Goal: Transaction & Acquisition: Purchase product/service

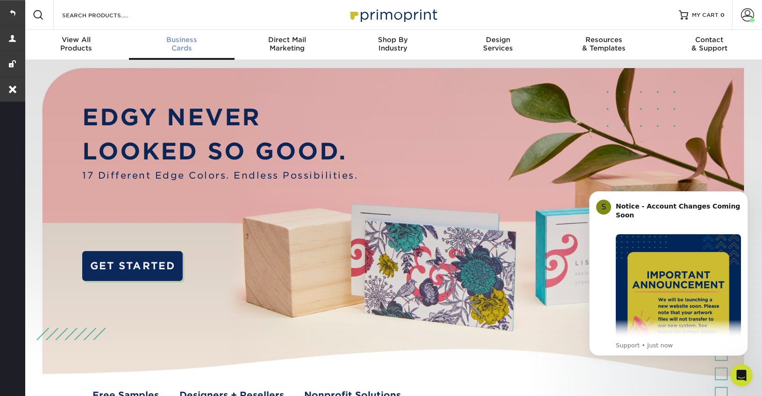
click at [185, 44] on div "Business Cards" at bounding box center [182, 43] width 106 height 17
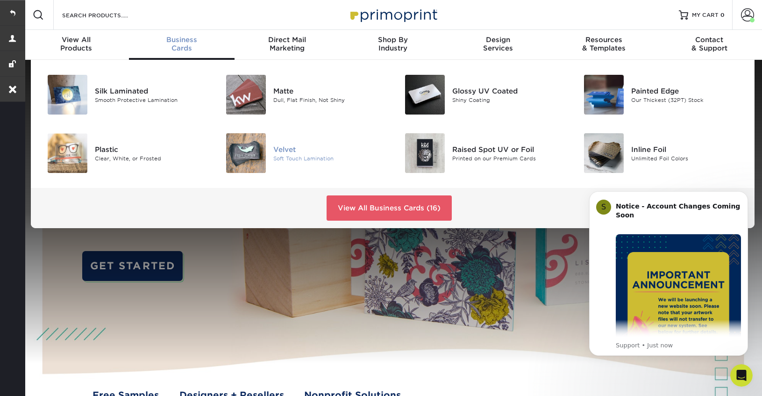
click at [289, 149] on div "Velvet" at bounding box center [329, 149] width 112 height 10
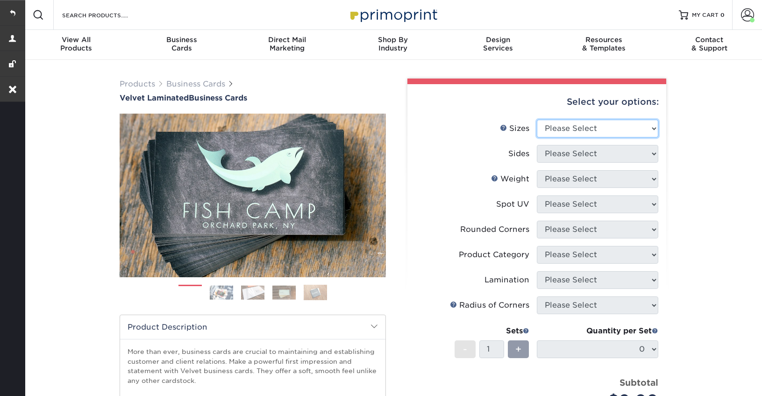
click at [582, 127] on select "Please Select 1.5" x 3.5" - Mini 1.75" x 3.5" - Mini 2" x 2" - Square 2" x 3" -…" at bounding box center [597, 129] width 121 height 18
select select "2.00x3.50"
click at [537, 120] on select "Please Select 1.5" x 3.5" - Mini 1.75" x 3.5" - Mini 2" x 2" - Square 2" x 3" -…" at bounding box center [597, 129] width 121 height 18
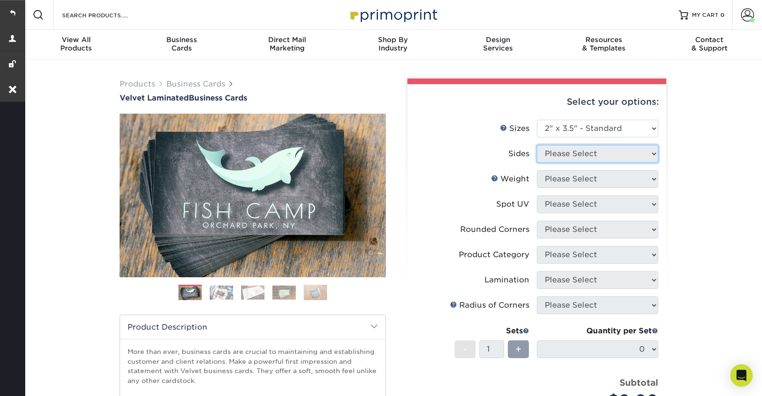
click at [590, 155] on select "Please Select" at bounding box center [597, 154] width 121 height 18
select select "13abbda7-1d64-4f25-8bb2-c179b224825d"
click at [537, 145] on select "Please Select Print Both Sides Print Front Only" at bounding box center [597, 154] width 121 height 18
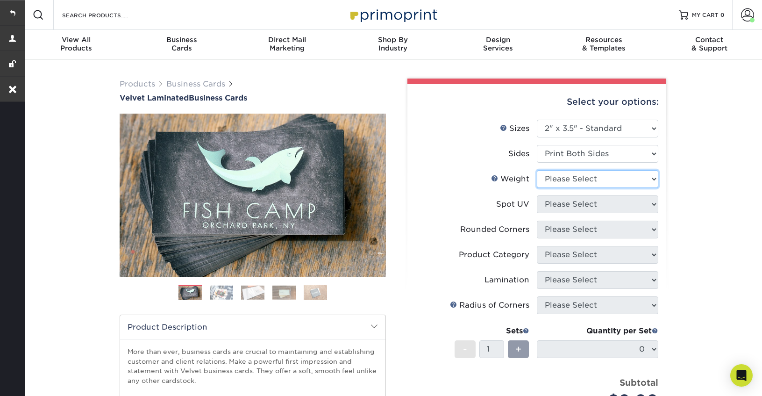
click at [587, 181] on select "Please Select 16PT" at bounding box center [597, 179] width 121 height 18
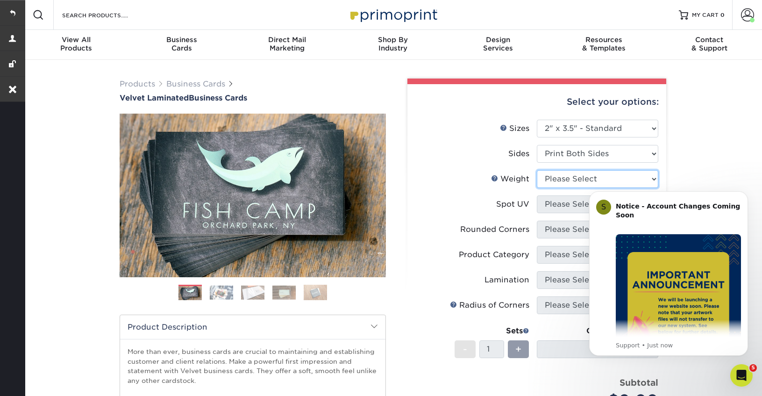
select select "16PT"
click at [537, 170] on select "Please Select 16PT" at bounding box center [597, 179] width 121 height 18
click at [745, 192] on icon "Dismiss notification" at bounding box center [745, 193] width 5 height 5
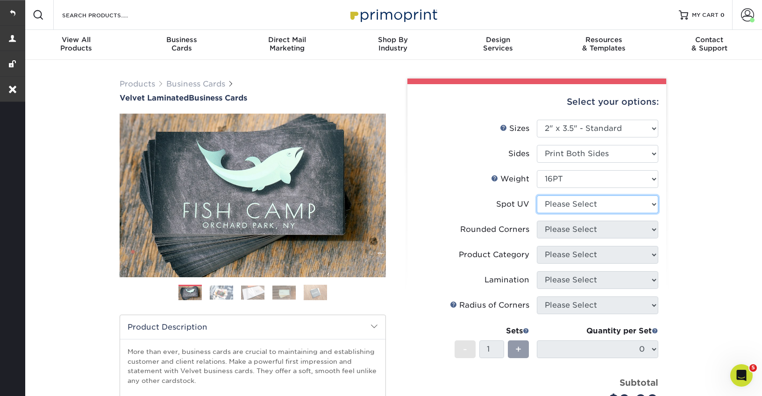
click at [578, 207] on select "Please Select No Spot UV Front and Back (Both Sides) Front Only Back Only" at bounding box center [597, 204] width 121 height 18
select select "0"
click at [537, 195] on select "Please Select No Spot UV Front and Back (Both Sides) Front Only Back Only" at bounding box center [597, 204] width 121 height 18
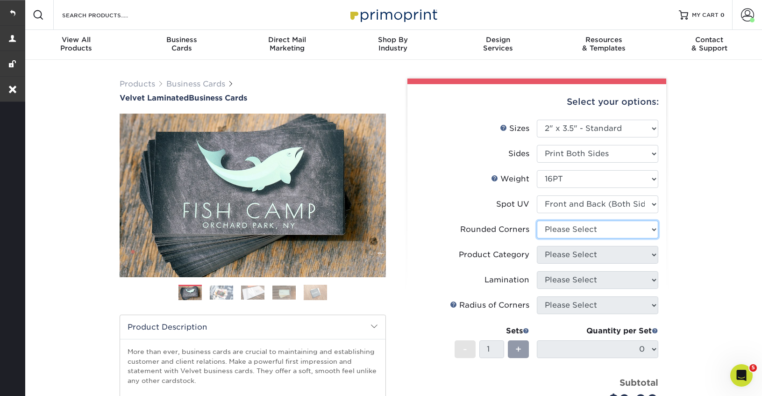
click at [576, 231] on select "Please Select Yes - Round 2 Corners Yes - Round 4 Corners No" at bounding box center [597, 229] width 121 height 18
select select "0"
click at [537, 220] on select "Please Select Yes - Round 2 Corners Yes - Round 4 Corners No" at bounding box center [597, 229] width 121 height 18
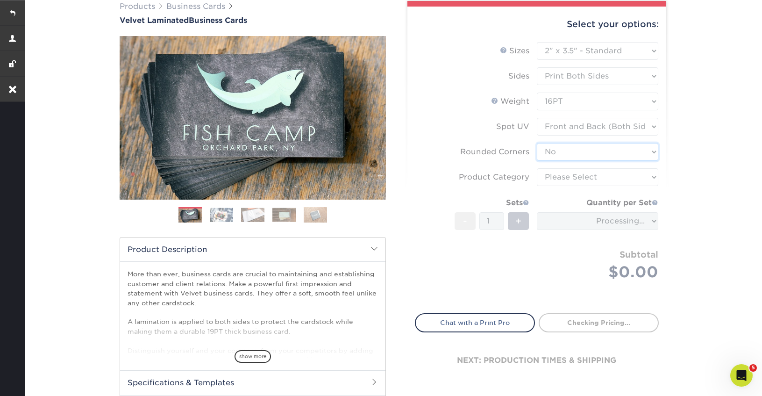
scroll to position [104, 0]
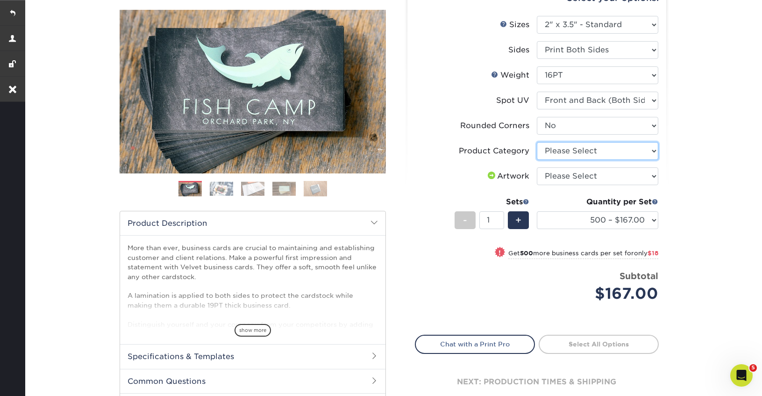
click at [580, 149] on select "Please Select Business Cards" at bounding box center [597, 151] width 121 height 18
select select "3b5148f1-0588-4f88-a218-97bcfdce65c1"
click at [537, 142] on select "Please Select Business Cards" at bounding box center [597, 151] width 121 height 18
click at [578, 180] on select "Please Select I will upload files I need a design - $100" at bounding box center [597, 176] width 121 height 18
select select "upload"
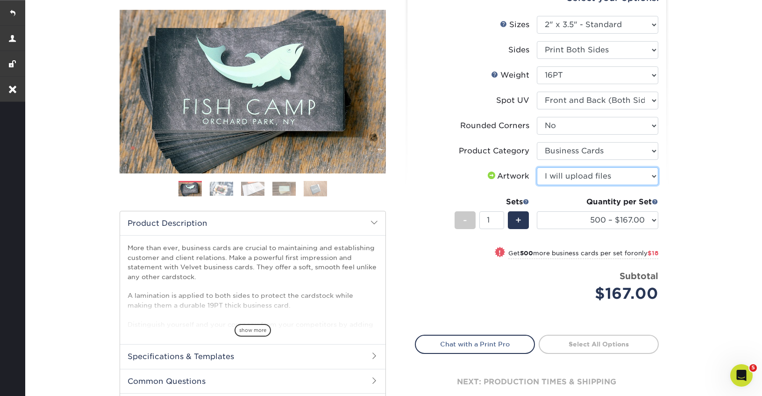
click at [537, 167] on select "Please Select I will upload files I need a design - $100" at bounding box center [597, 176] width 121 height 18
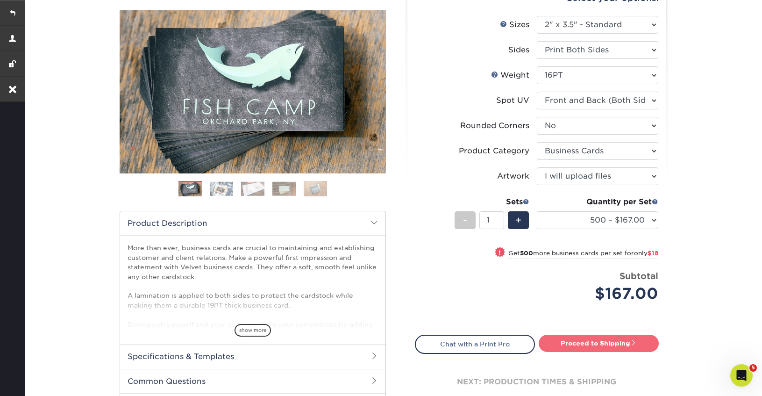
click at [591, 340] on link "Proceed to Shipping" at bounding box center [599, 342] width 120 height 17
type input "Set 1"
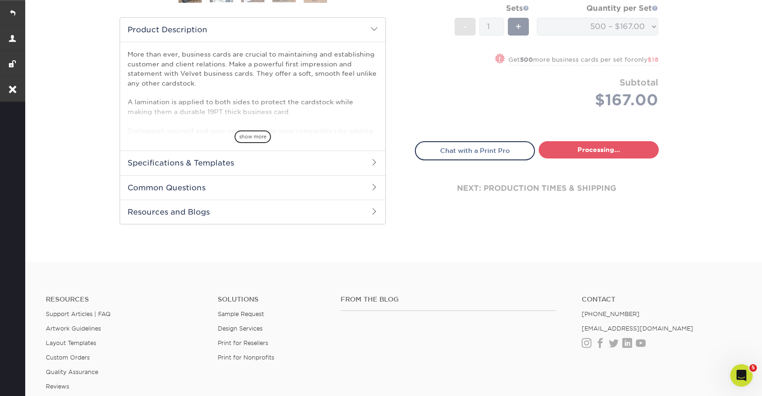
select select "4255bcc9-c807-49ed-9fda-38550f218dbc"
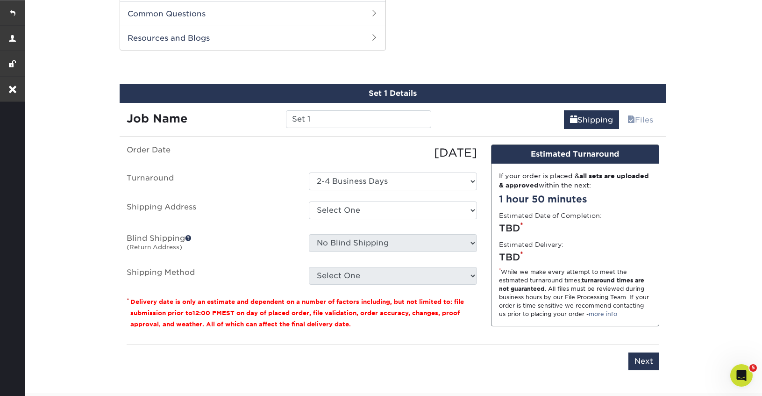
scroll to position [475, 0]
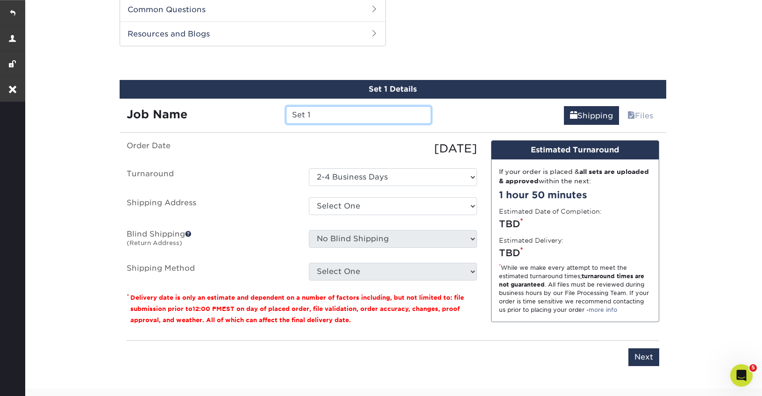
drag, startPoint x: 317, startPoint y: 114, endPoint x: 238, endPoint y: 109, distance: 78.6
click at [238, 109] on div "Job Name Set 1" at bounding box center [279, 115] width 319 height 18
paste input "Collin Stoddard"
type input "Collin Stoddard"
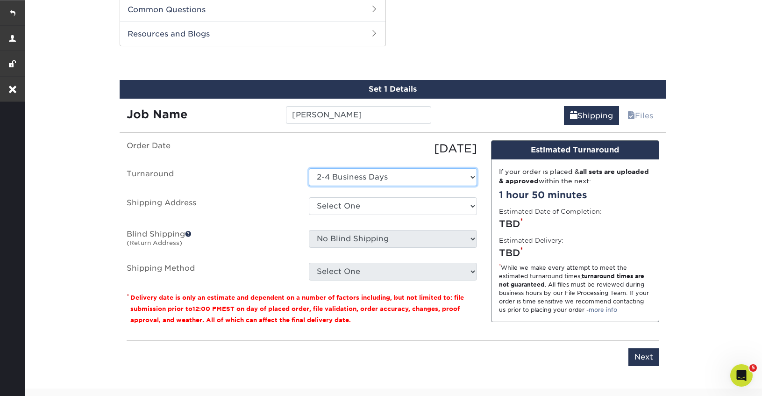
click at [358, 181] on select "Select One 2-4 Business Days" at bounding box center [393, 177] width 168 height 18
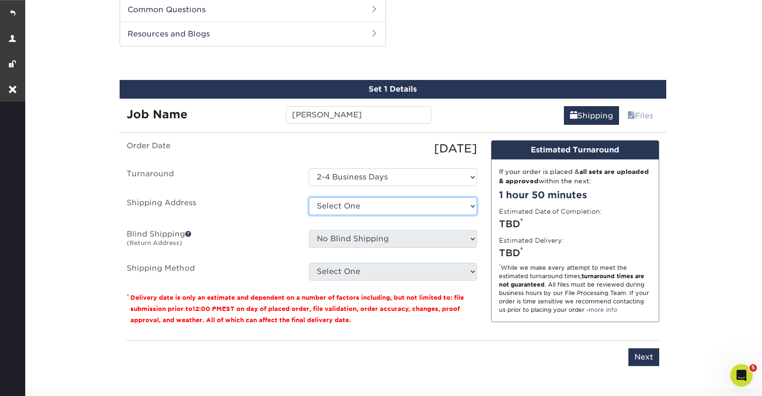
click at [343, 200] on select "Select One Portal + Add New Address" at bounding box center [393, 206] width 168 height 18
select select "253639"
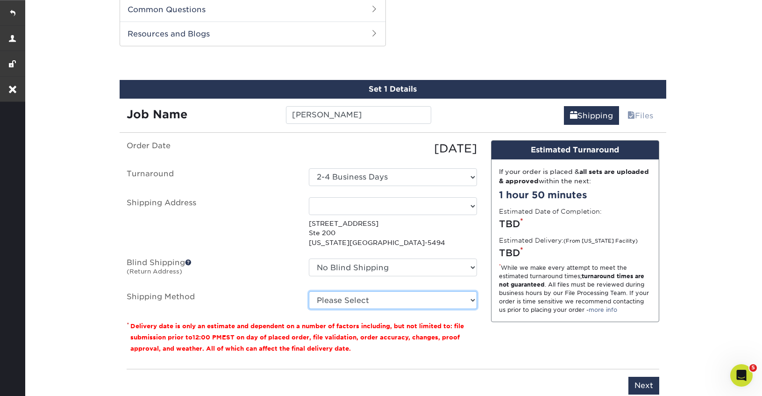
click at [371, 304] on select "Please Select Ground Shipping (+$8.96) 3 Day Shipping Service (+$17.27) 2 Day A…" at bounding box center [393, 300] width 168 height 18
select select "03"
click at [309, 291] on select "Please Select Ground Shipping (+$8.96) 3 Day Shipping Service (+$17.27) 2 Day A…" at bounding box center [393, 300] width 168 height 18
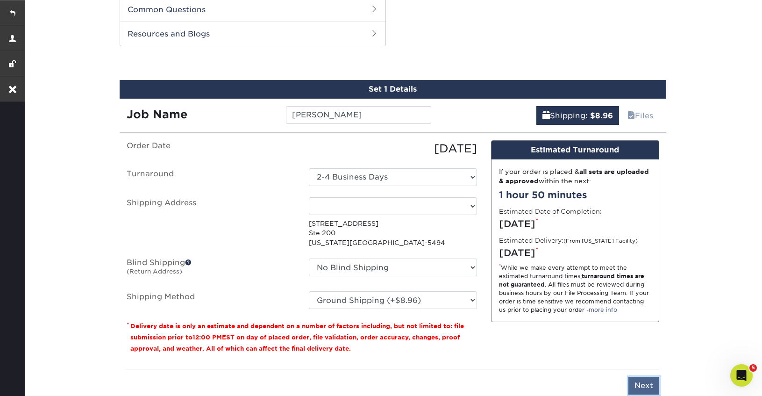
click at [641, 384] on input "Next" at bounding box center [643, 385] width 31 height 18
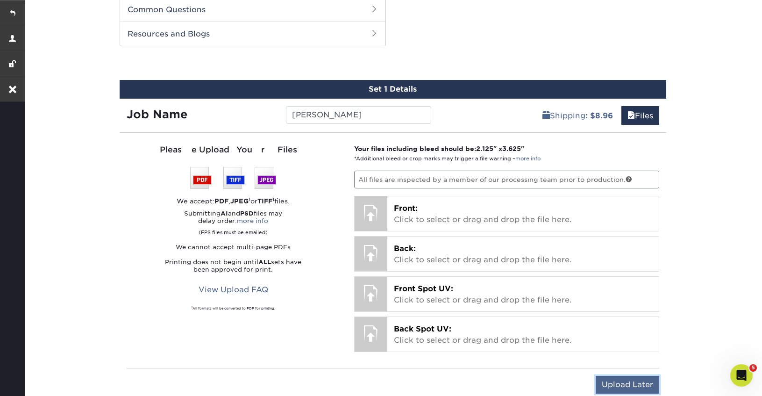
click at [628, 380] on input "Upload Later" at bounding box center [627, 385] width 64 height 18
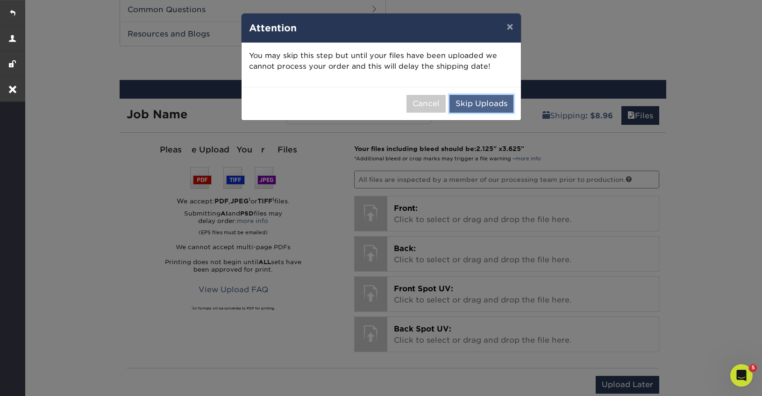
click at [470, 99] on button "Skip Uploads" at bounding box center [481, 104] width 64 height 18
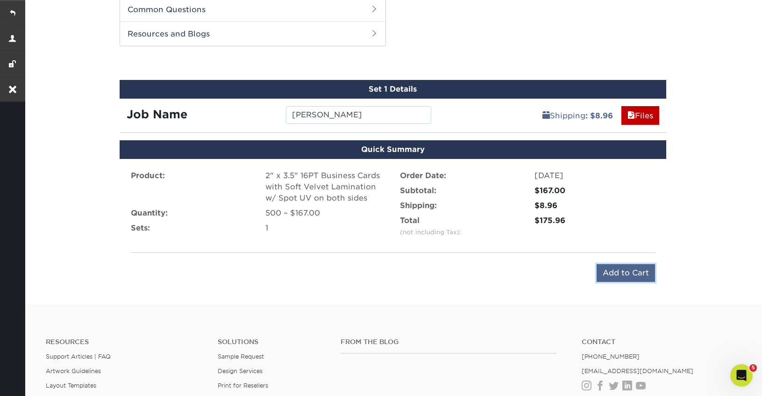
click at [621, 268] on input "Add to Cart" at bounding box center [625, 273] width 58 height 18
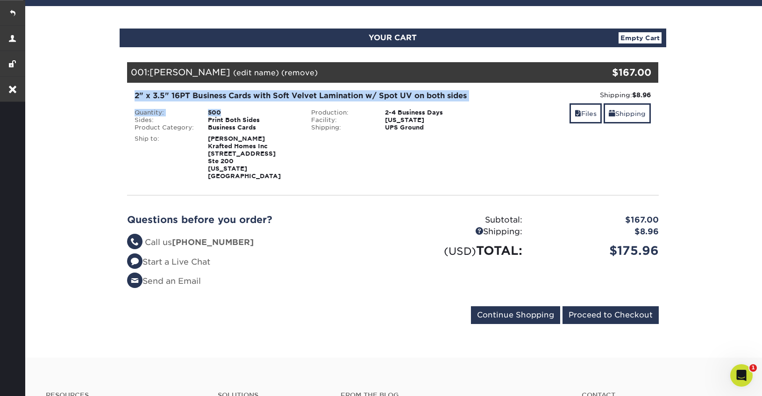
drag, startPoint x: 135, startPoint y: 95, endPoint x: 223, endPoint y: 109, distance: 89.4
click at [223, 109] on div "2" x 3.5" 16PT Business Cards with Soft Velvet Lamination w/ Spot UV on both si…" at bounding box center [305, 135] width 354 height 90
copy div "2" x 3.5" 16PT Business Cards with Soft Velvet Lamination w/ Spot UV on both si…"
click at [15, 14] on link at bounding box center [12, 12] width 25 height 25
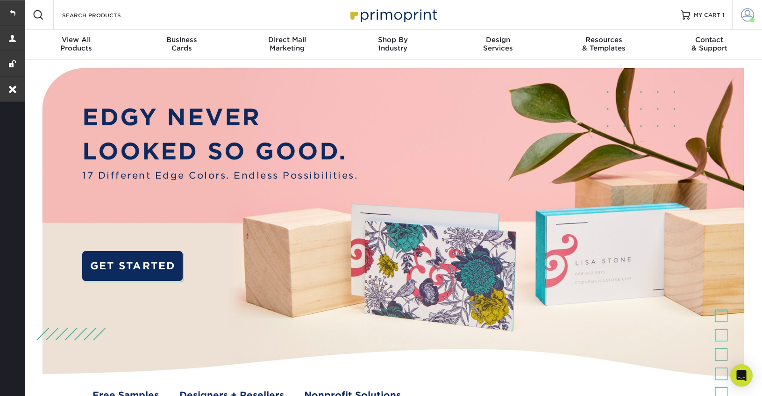
click at [744, 12] on span at bounding box center [747, 14] width 13 height 13
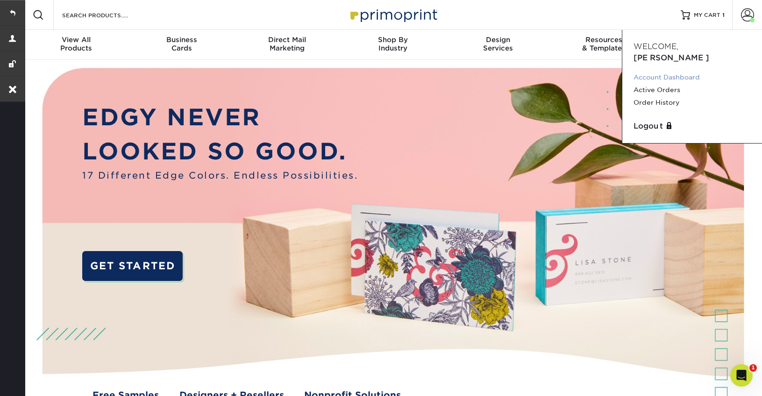
click at [665, 71] on link "Account Dashboard" at bounding box center [691, 77] width 117 height 13
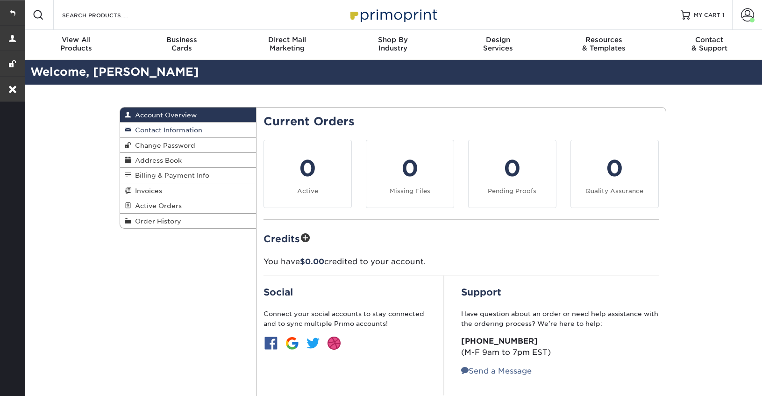
click at [169, 127] on span "Contact Information" at bounding box center [166, 129] width 71 height 7
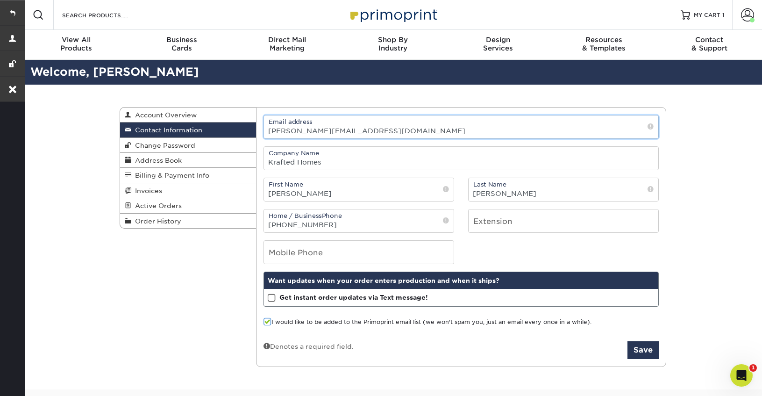
drag, startPoint x: 374, startPoint y: 132, endPoint x: 227, endPoint y: 133, distance: 147.1
click at [227, 107] on div "Contact Information Account Overview Contact Information Change Password Addres…" at bounding box center [393, 107] width 546 height 0
paste input "Rebecca@KraftedH"
click at [274, 132] on input "Rebecca@KraftedHomes.com" at bounding box center [461, 126] width 394 height 23
type input "[PERSON_NAME][EMAIL_ADDRESS][DOMAIN_NAME]"
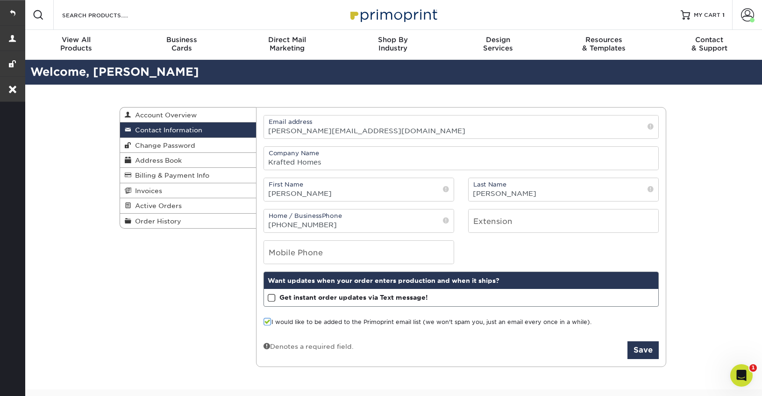
click at [218, 278] on div "Contact Information Account Overview Contact Information Change Password Addres…" at bounding box center [393, 237] width 560 height 305
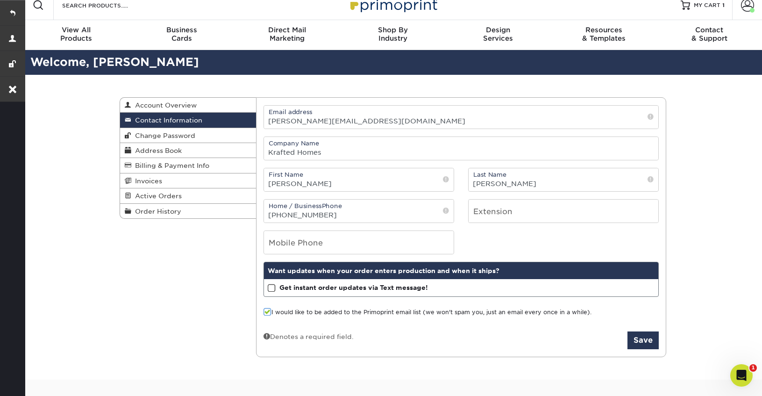
scroll to position [11, 0]
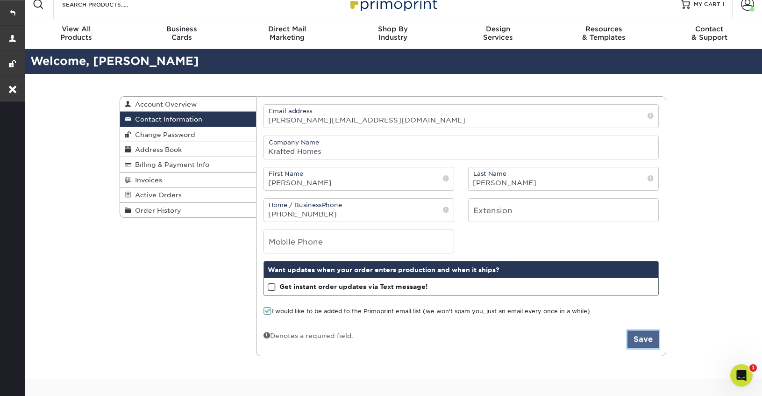
click at [638, 338] on button "Save" at bounding box center [642, 339] width 31 height 18
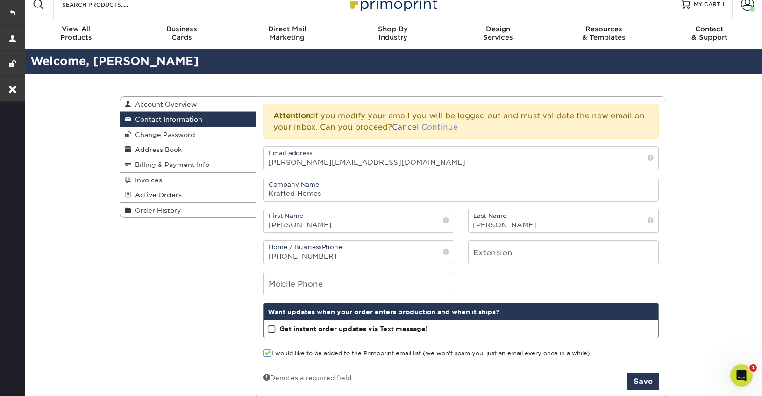
click at [439, 125] on link "Continue" at bounding box center [439, 126] width 36 height 9
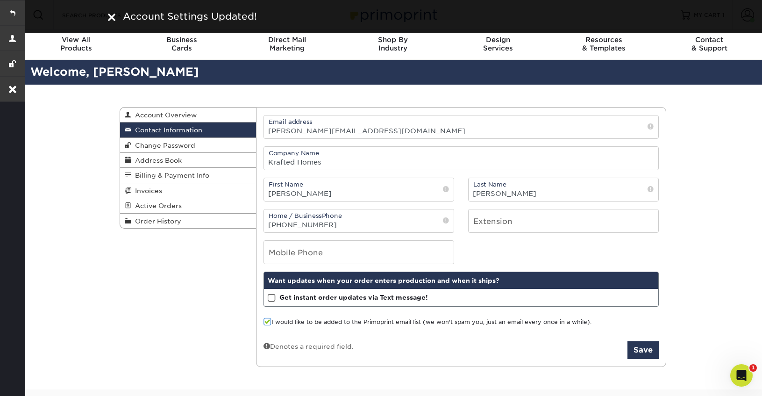
click at [106, 268] on div "Contact Information Account Overview Contact Information Change Password Addres…" at bounding box center [392, 237] width 738 height 305
click at [12, 13] on link at bounding box center [12, 12] width 25 height 25
